Goal: Participate in discussion: Engage in conversation with other users on a specific topic

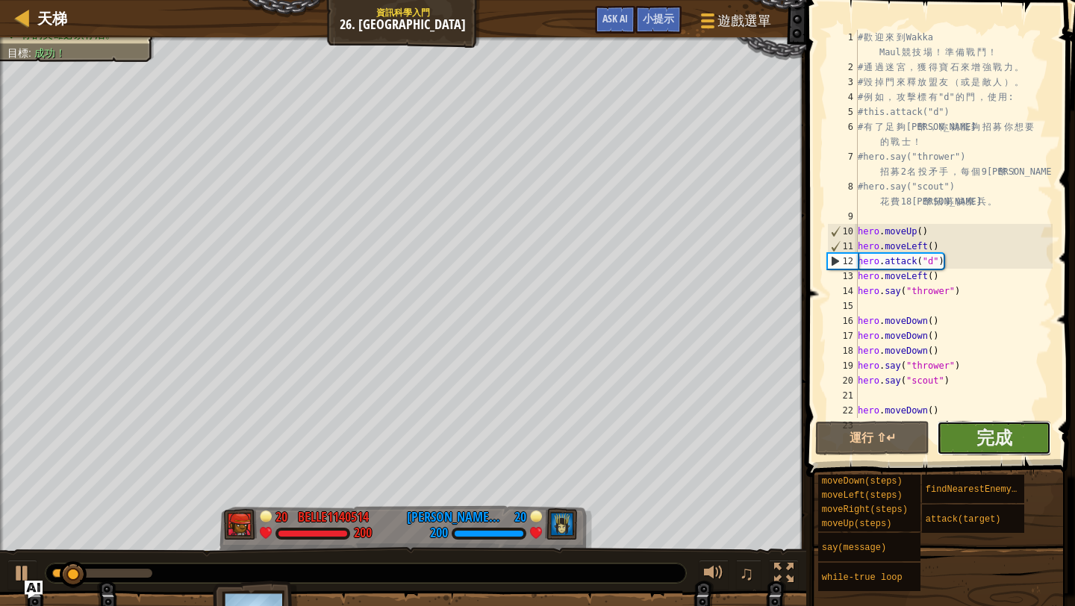
click at [951, 444] on button "完成" at bounding box center [994, 438] width 114 height 34
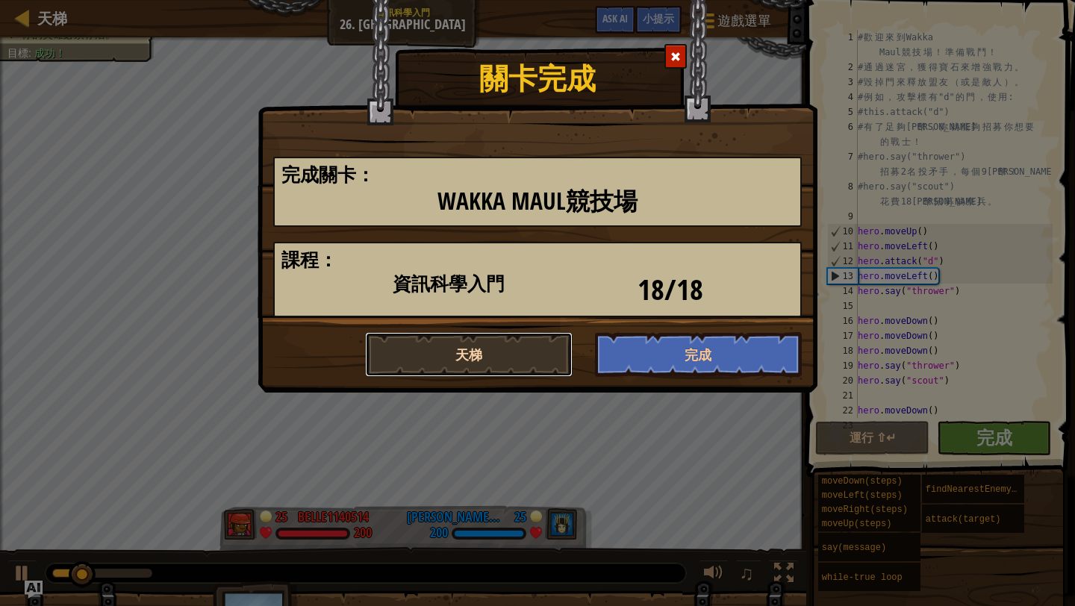
click at [532, 347] on button "天梯" at bounding box center [469, 354] width 208 height 45
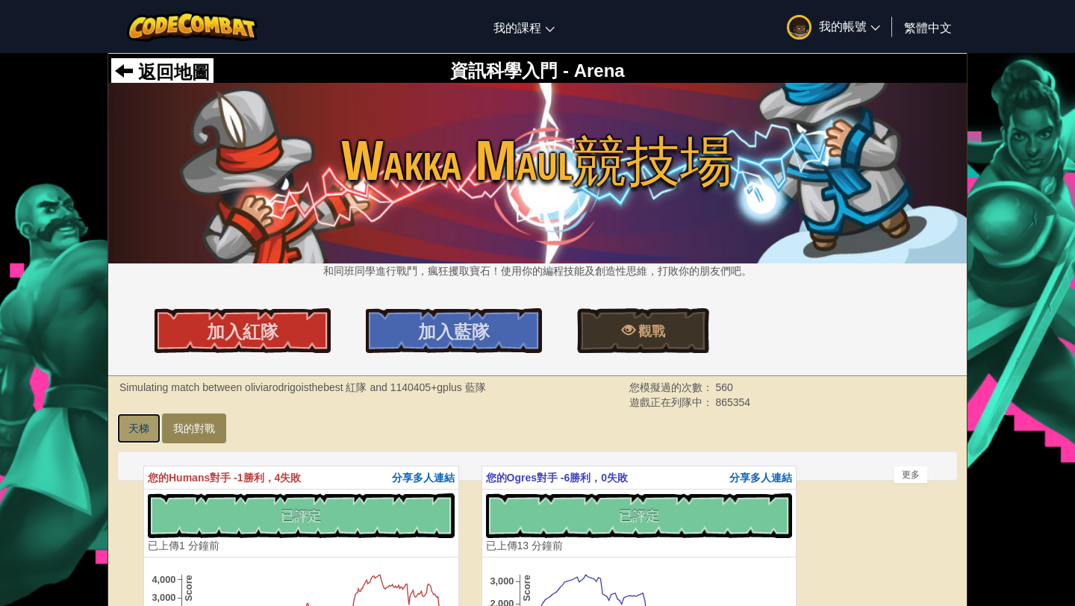
click at [139, 424] on link "天梯" at bounding box center [138, 429] width 43 height 30
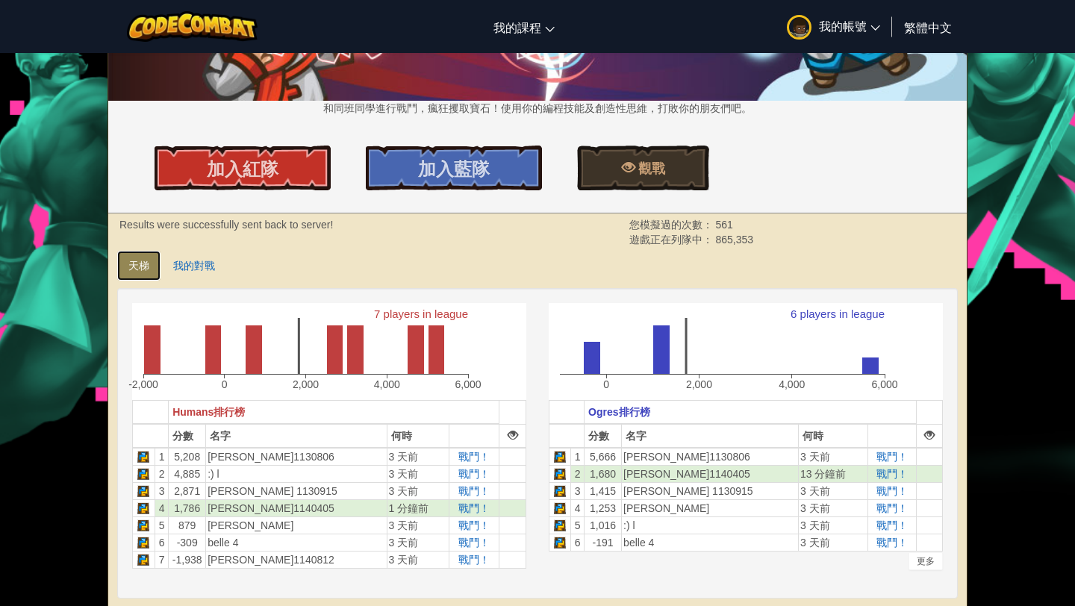
scroll to position [161, 0]
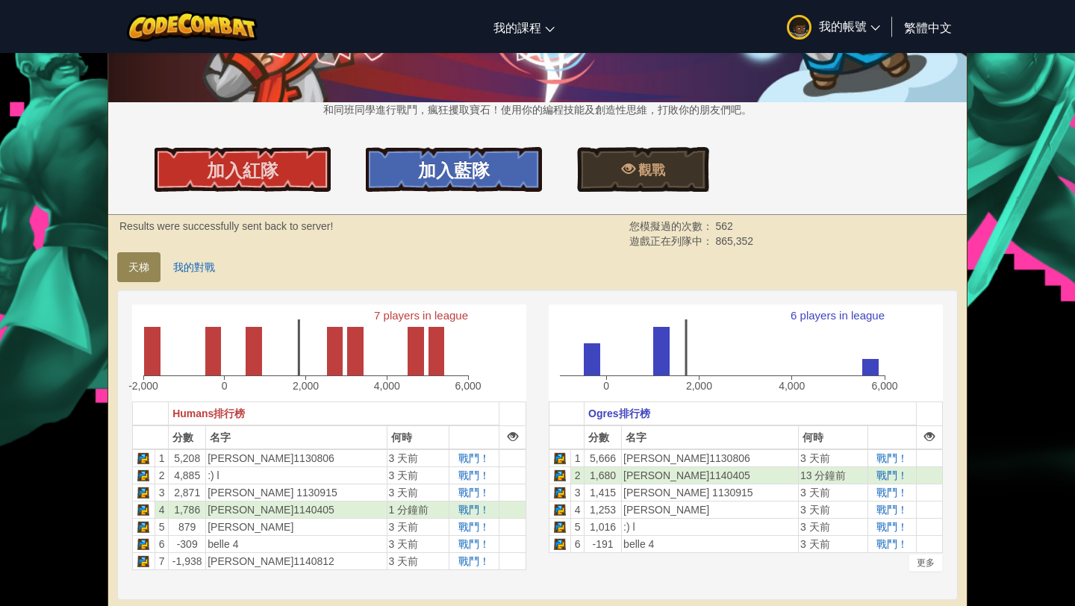
click at [457, 175] on span "加入藍隊" at bounding box center [454, 170] width 72 height 24
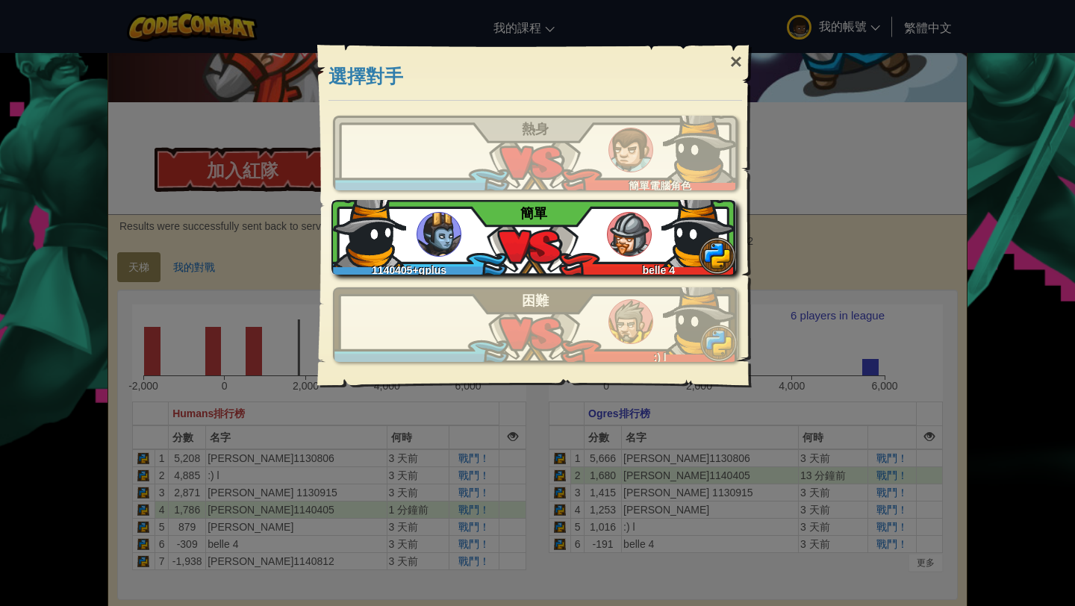
click at [666, 239] on img at bounding box center [699, 230] width 75 height 75
